Goal: Task Accomplishment & Management: Manage account settings

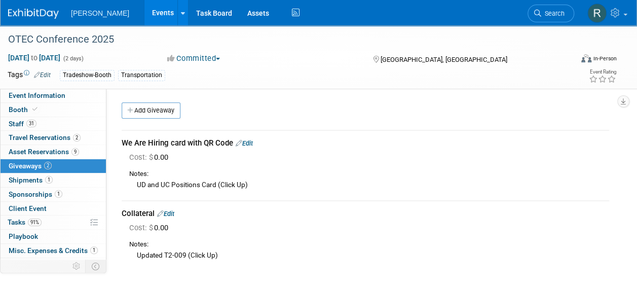
click at [536, 15] on icon at bounding box center [537, 13] width 7 height 7
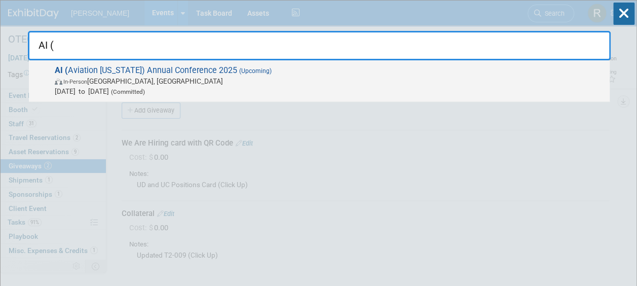
type input "AI ("
click at [214, 70] on span "AI ( Aviation Indiana) Annual Conference 2025 (Upcoming) In-Person South Bend, …" at bounding box center [328, 80] width 552 height 31
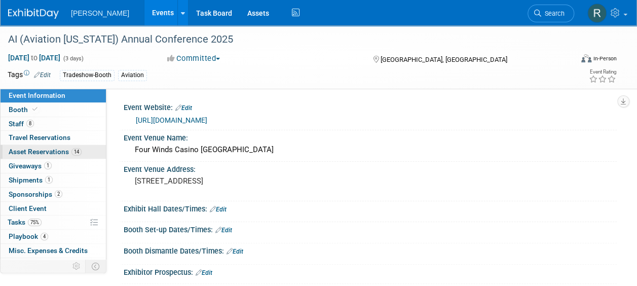
click at [38, 148] on span "Asset Reservations 14" at bounding box center [45, 151] width 73 height 8
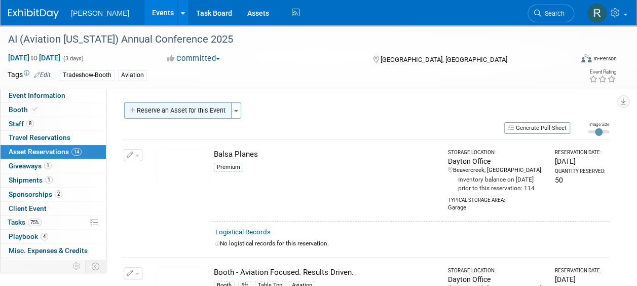
click at [200, 112] on button "Reserve an Asset for this Event" at bounding box center [177, 110] width 107 height 16
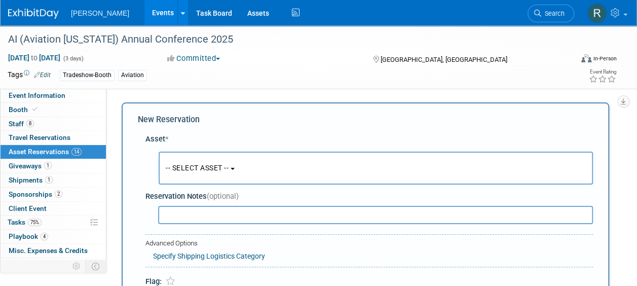
scroll to position [10, 0]
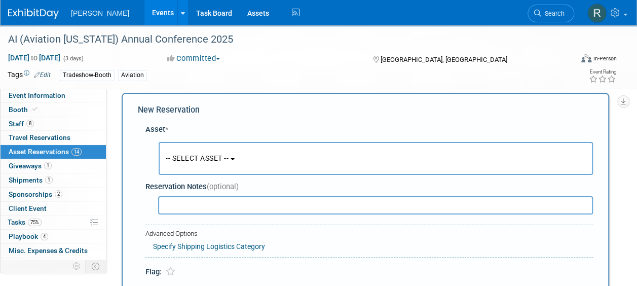
click at [193, 152] on button "-- SELECT ASSET --" at bounding box center [375, 158] width 434 height 33
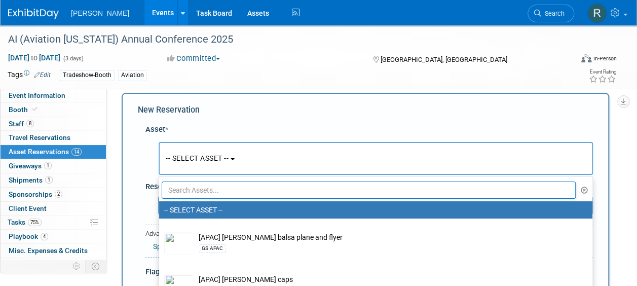
click at [200, 188] on input "text" at bounding box center [369, 189] width 414 height 17
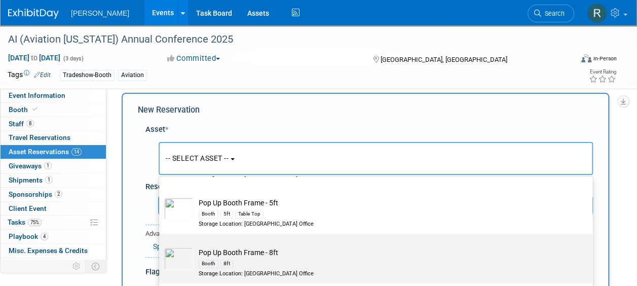
scroll to position [203, 0]
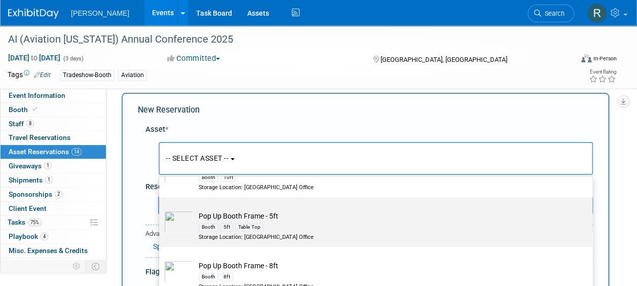
type input "Pop"
click at [237, 218] on td "Pop Up Booth Frame - 5ft Booth 5ft Table Top Storage Location: [GEOGRAPHIC_DATA…" at bounding box center [382, 226] width 378 height 30
click at [161, 209] on input "Pop Up Booth Frame - 5ft Booth 5ft Table Top Storage Location: [GEOGRAPHIC_DATA…" at bounding box center [157, 206] width 7 height 7
select select "10728491"
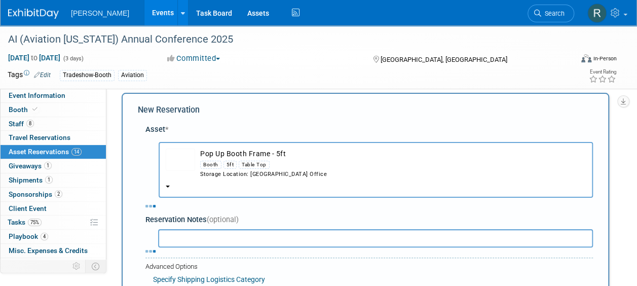
select select "9"
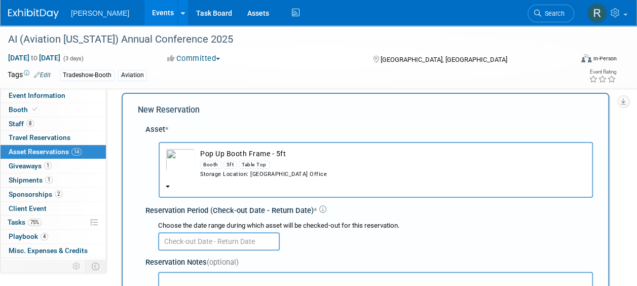
scroll to position [60, 0]
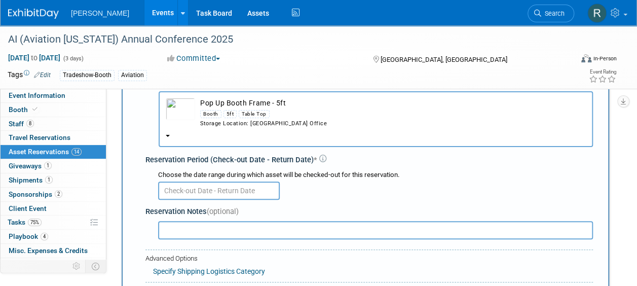
click at [217, 189] on input "text" at bounding box center [219, 190] width 122 height 18
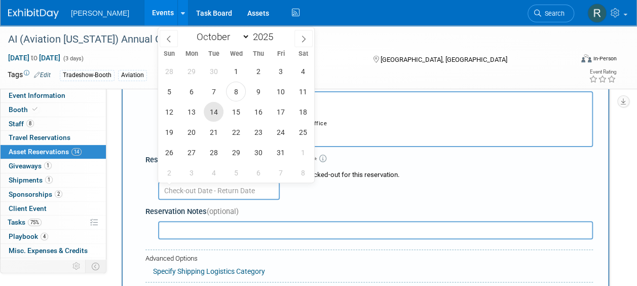
click at [214, 111] on span "14" at bounding box center [214, 112] width 20 height 20
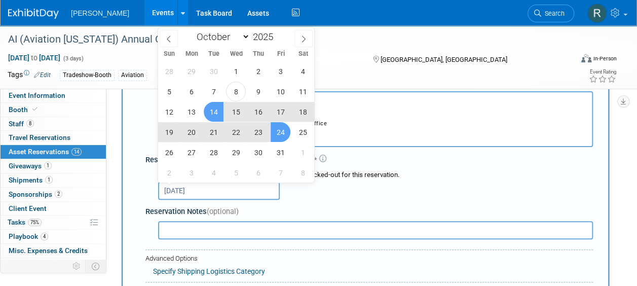
click at [284, 127] on span "24" at bounding box center [280, 132] width 20 height 20
type input "[DATE] to [DATE]"
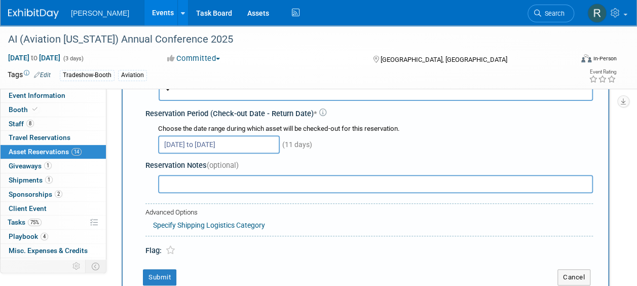
scroll to position [162, 0]
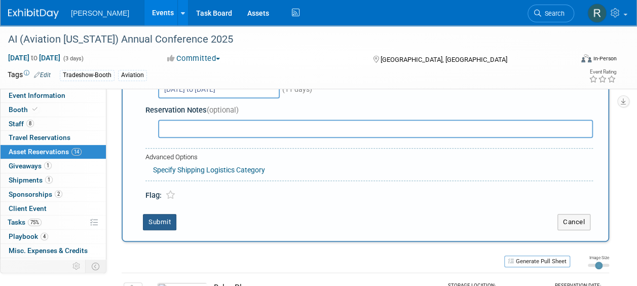
click at [171, 221] on button "Submit" at bounding box center [159, 222] width 33 height 16
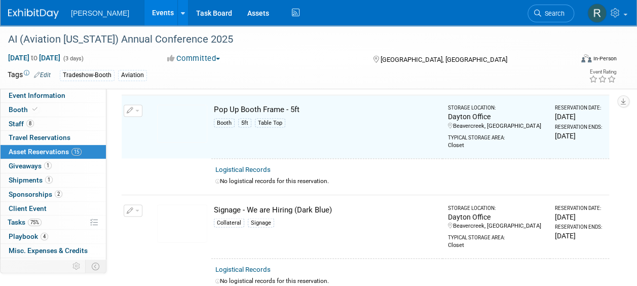
scroll to position [840, 0]
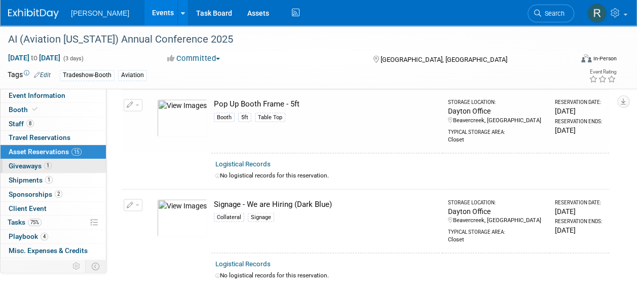
click at [70, 164] on link "1 Giveaways 1" at bounding box center [53, 166] width 105 height 14
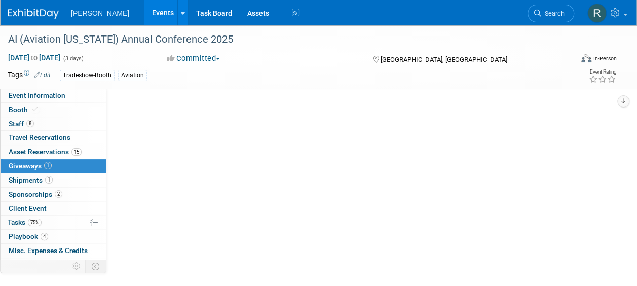
scroll to position [0, 0]
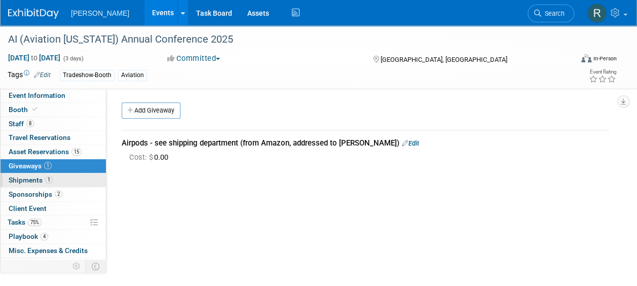
click at [34, 178] on span "Shipments 1" at bounding box center [31, 180] width 44 height 8
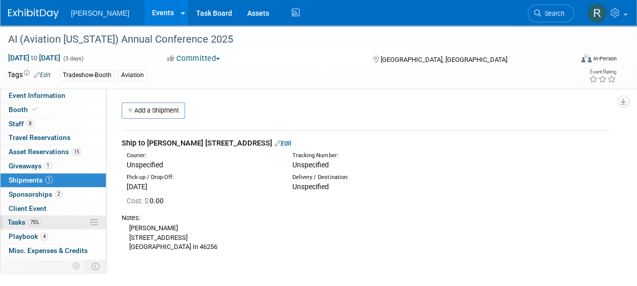
click at [28, 221] on span "75%" at bounding box center [35, 222] width 14 height 8
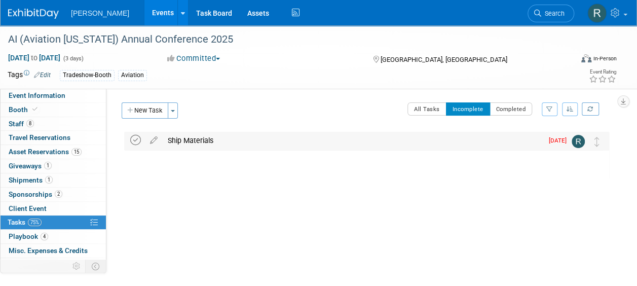
click at [137, 140] on icon at bounding box center [135, 140] width 11 height 11
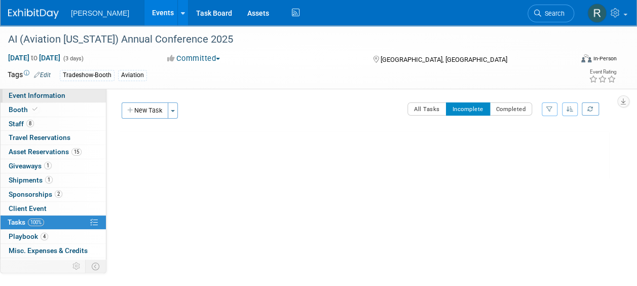
click at [34, 95] on span "Event Information" at bounding box center [37, 95] width 57 height 8
